Goal: Transaction & Acquisition: Purchase product/service

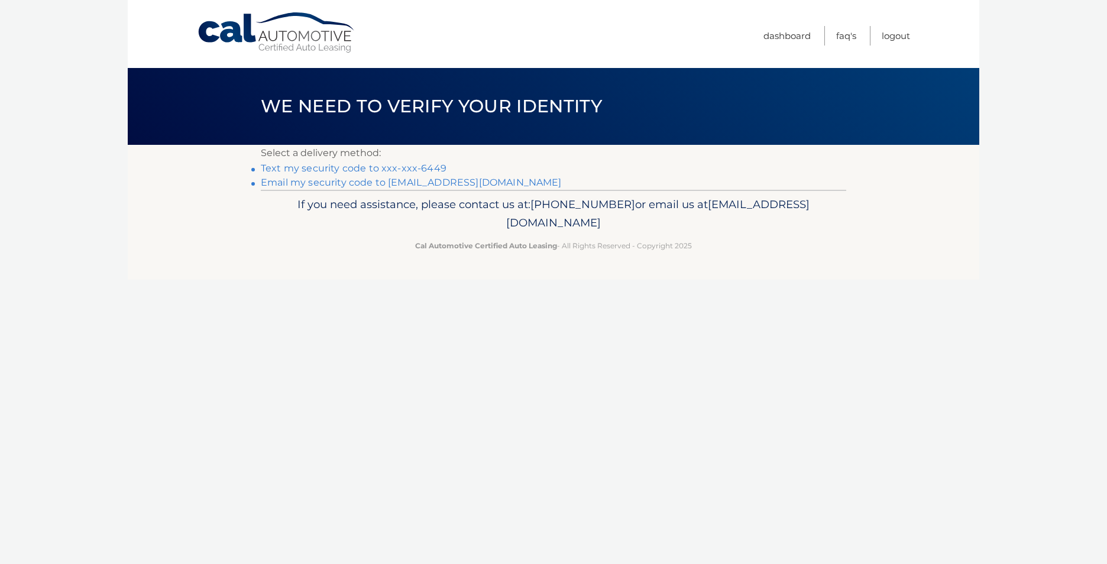
click at [392, 168] on link "Text my security code to xxx-xxx-6449" at bounding box center [354, 168] width 186 height 11
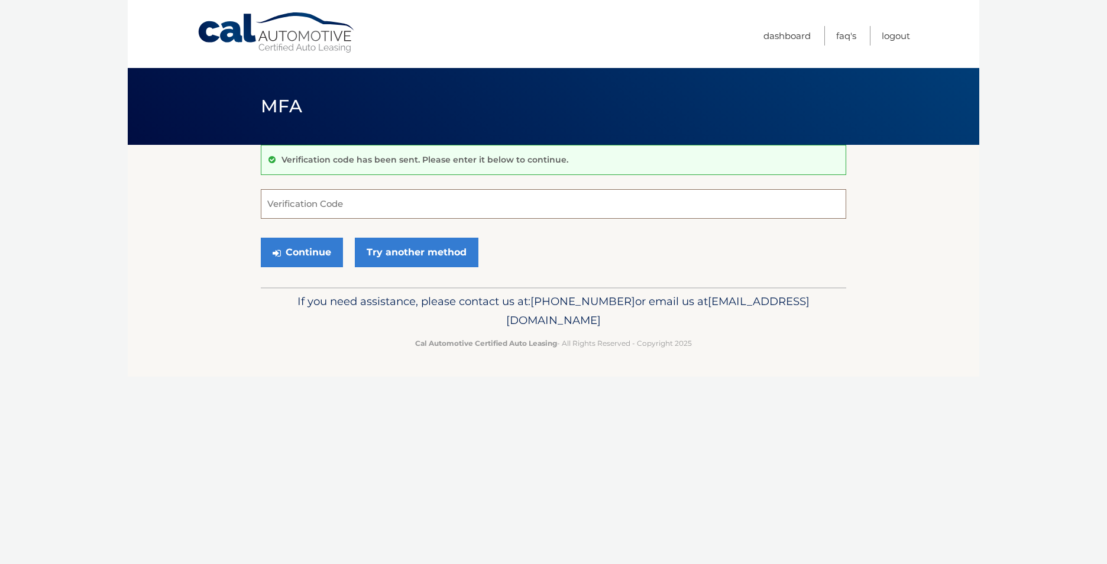
click at [367, 211] on input "Verification Code" at bounding box center [554, 204] width 586 height 30
type input "119019"
click at [261, 238] on button "Continue" at bounding box center [302, 253] width 82 height 30
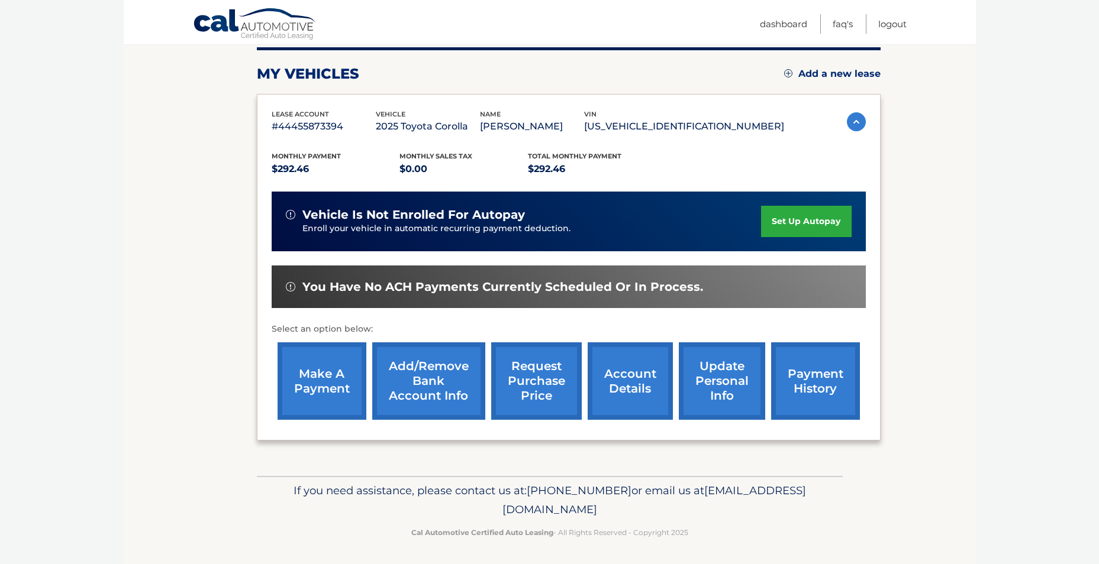
scroll to position [153, 0]
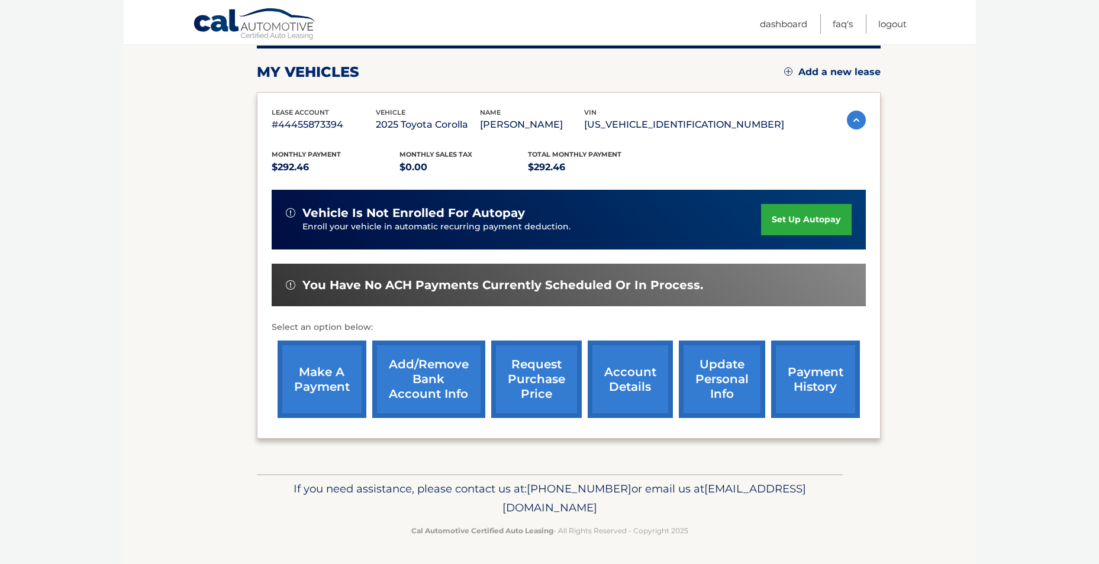
click at [327, 359] on link "make a payment" at bounding box center [321, 379] width 89 height 77
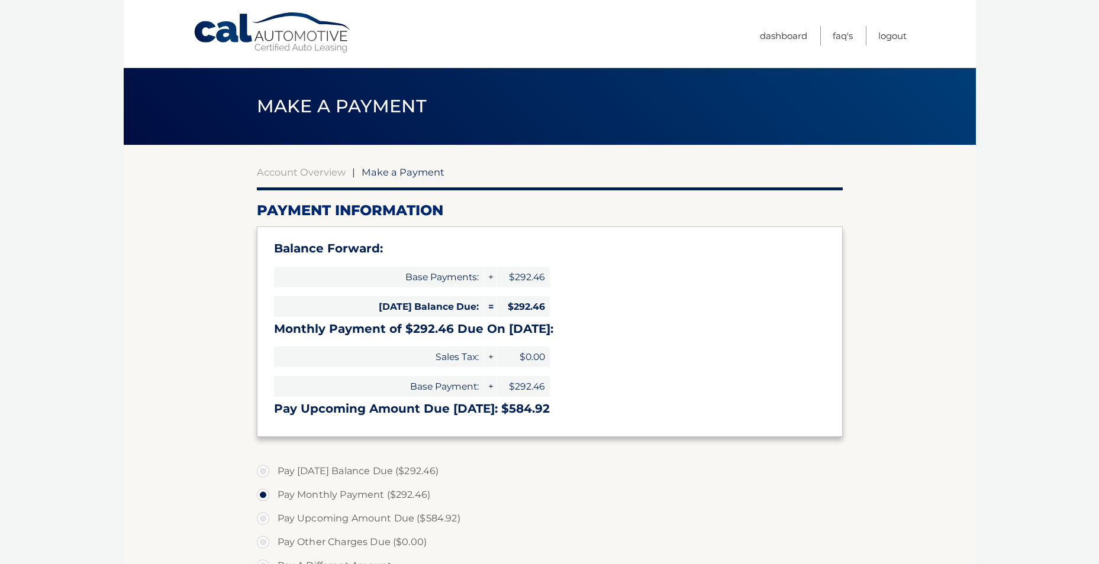
select select "MzNhNDJmZDAtYmQ0OS00MjAyLThmOTQtY2Y5MjJhMTFjOGE2"
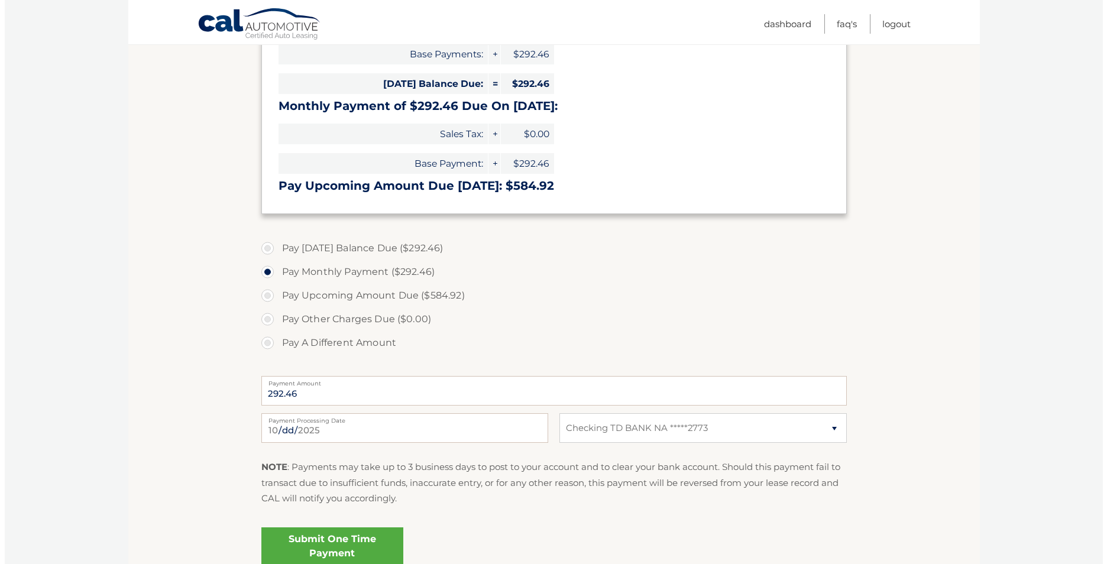
scroll to position [237, 0]
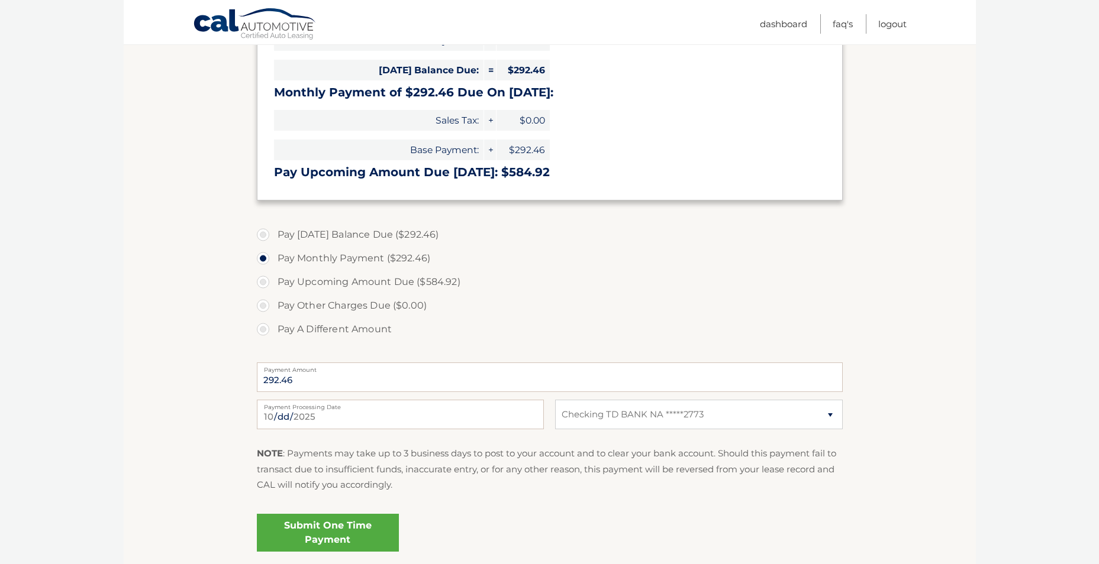
click at [369, 519] on link "Submit One Time Payment" at bounding box center [328, 533] width 142 height 38
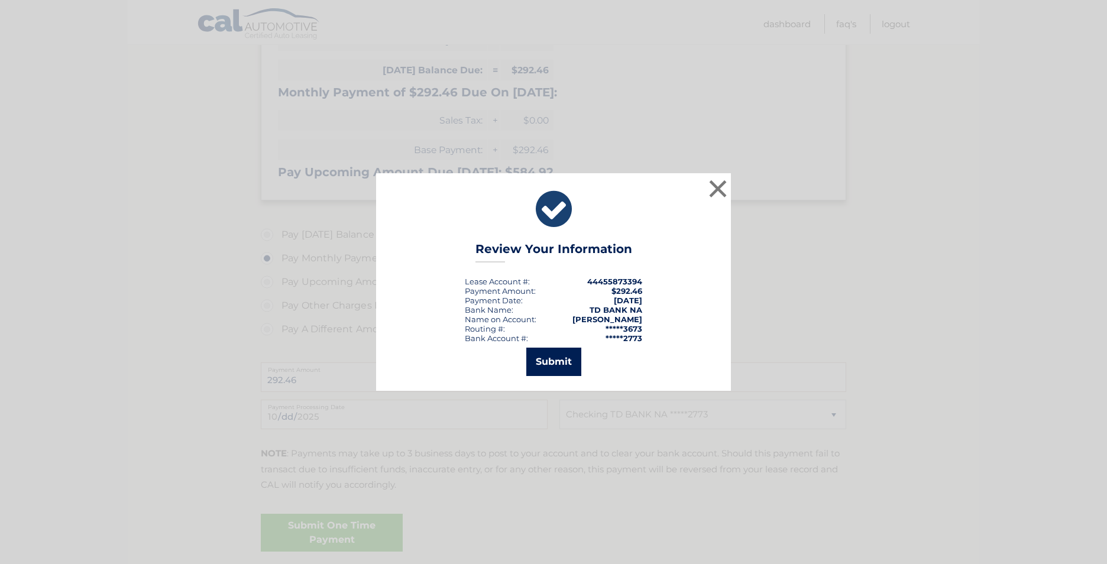
click at [562, 356] on button "Submit" at bounding box center [553, 362] width 55 height 28
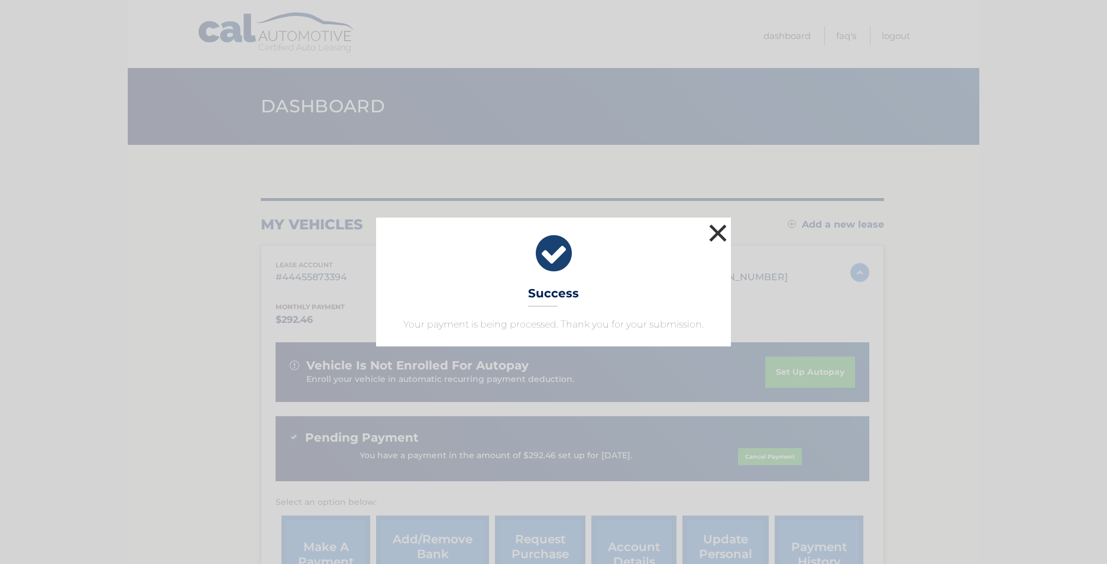
click at [718, 233] on button "×" at bounding box center [718, 233] width 24 height 24
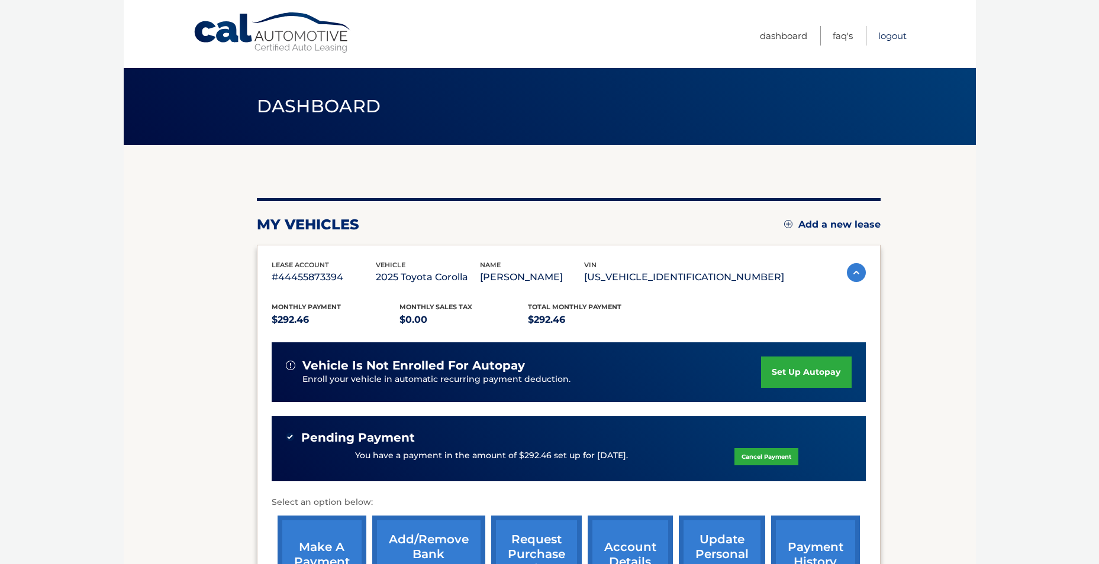
click at [893, 34] on link "Logout" at bounding box center [892, 36] width 28 height 20
